Goal: Information Seeking & Learning: Learn about a topic

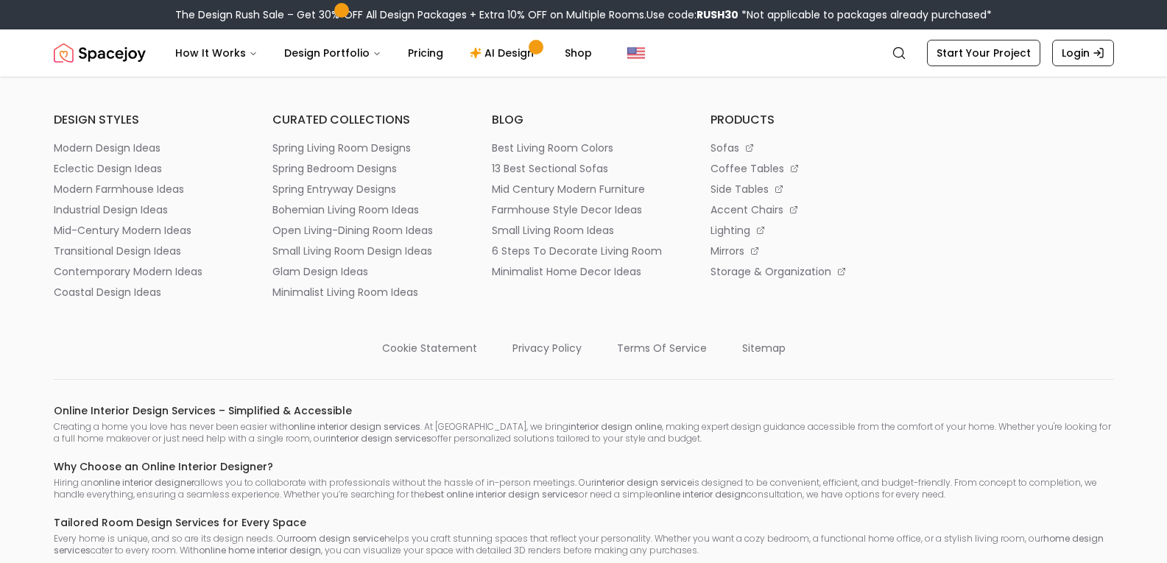
scroll to position [7764, 0]
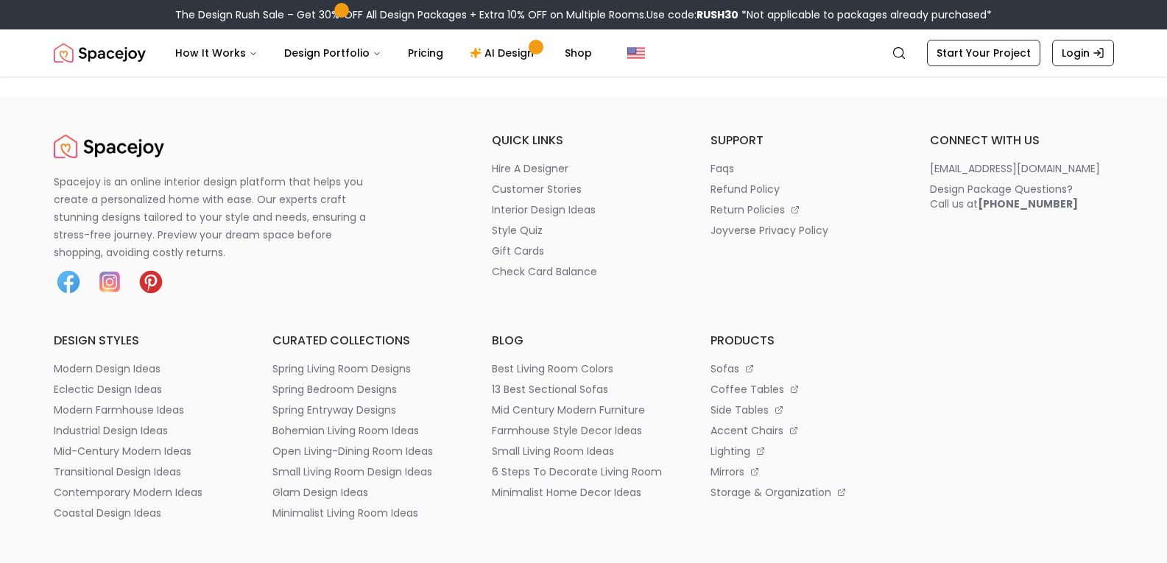
click at [149, 280] on img at bounding box center [150, 281] width 29 height 29
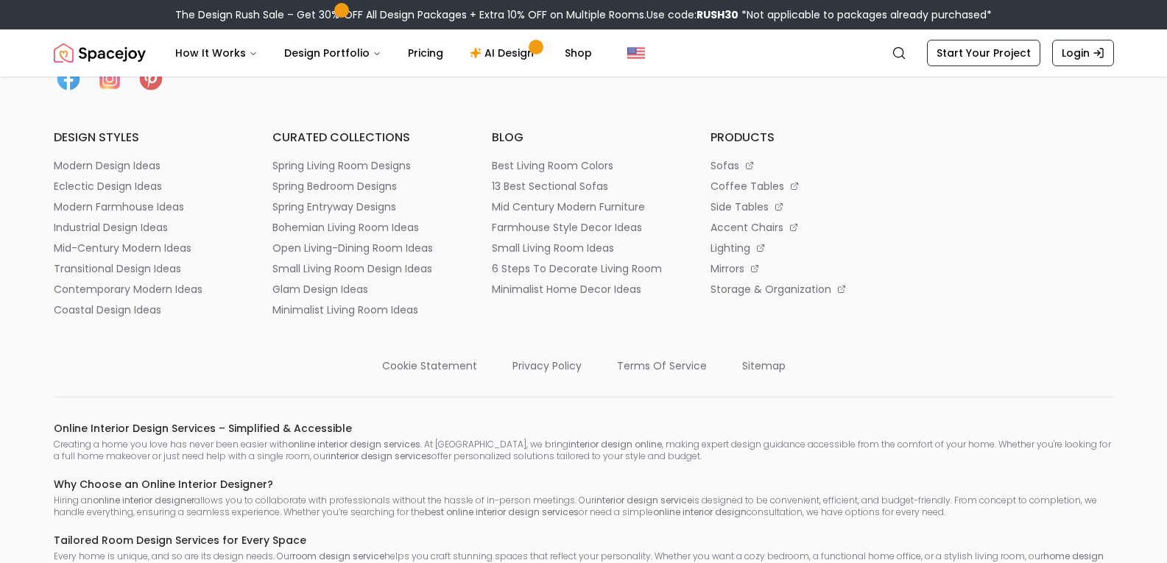
scroll to position [7911, 0]
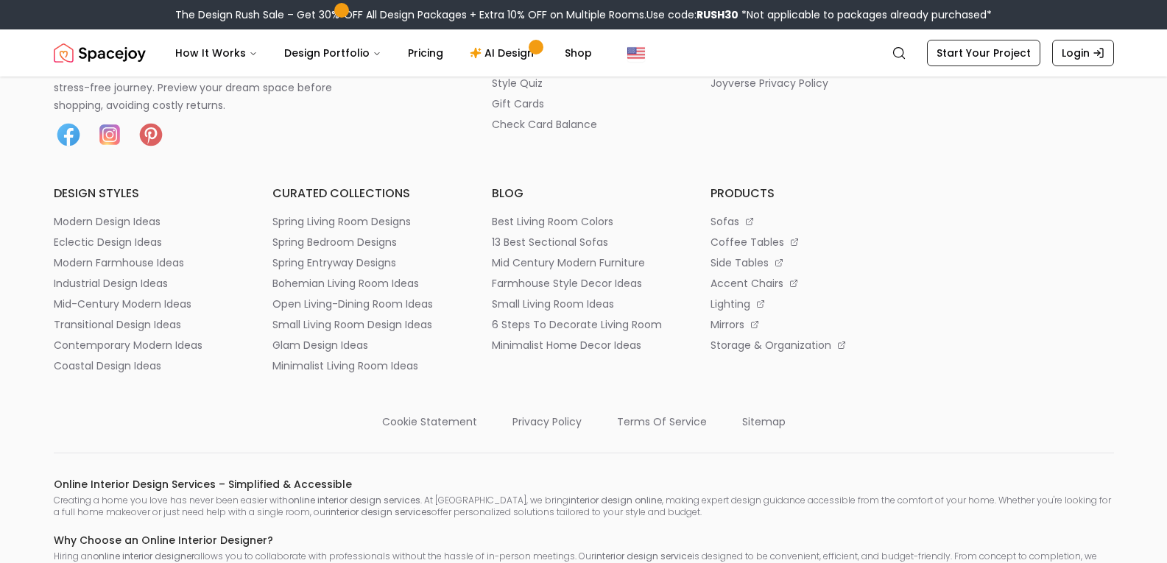
click at [507, 193] on h6 "blog" at bounding box center [584, 194] width 184 height 18
click at [524, 214] on p "best living room colors" at bounding box center [553, 221] width 122 height 15
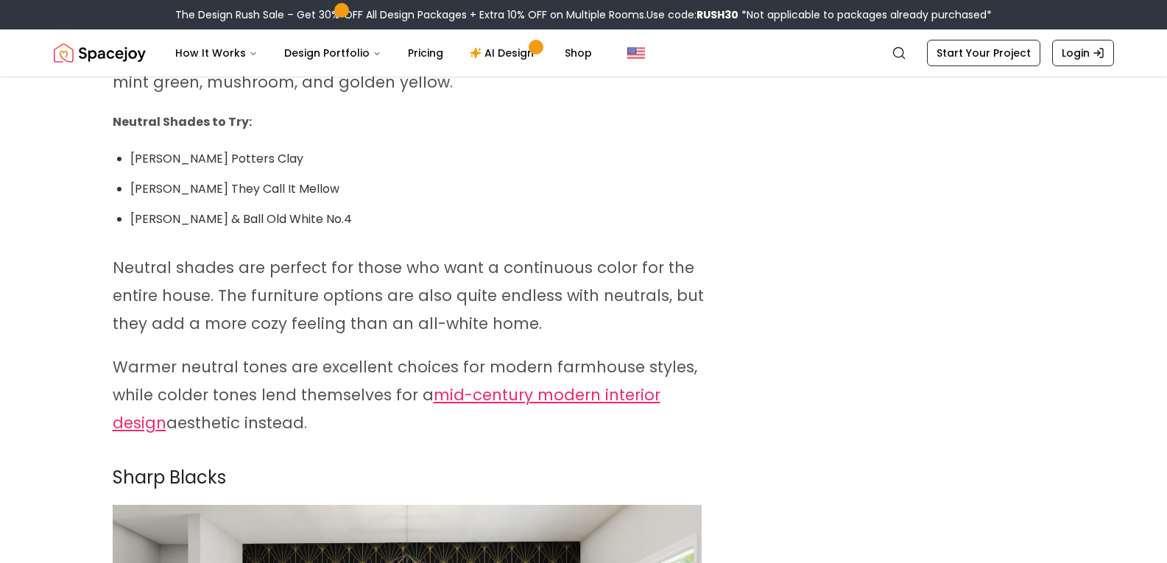
scroll to position [2651, 0]
